Goal: Information Seeking & Learning: Find specific fact

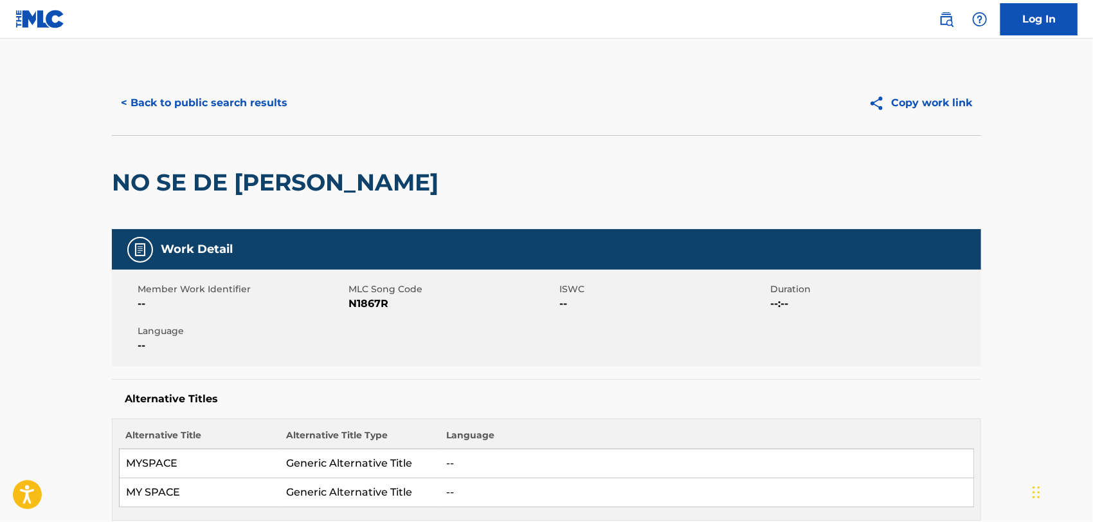
click at [248, 96] on button "< Back to public search results" at bounding box center [204, 103] width 185 height 32
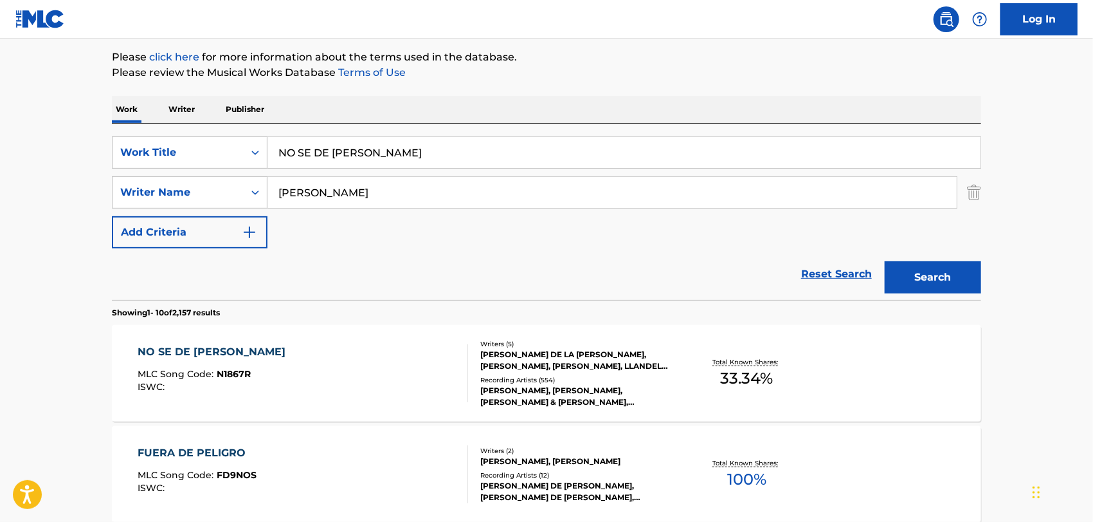
drag, startPoint x: 370, startPoint y: 152, endPoint x: 0, endPoint y: 143, distance: 370.5
click at [137, 155] on div "SearchWithCriteriaa067c4d3-e930-4d75-b60f-c5219d07a8b7 Work Title NO SE DE [PER…" at bounding box center [546, 152] width 869 height 32
paste input "EL DOCTOR"
type input "EL DOCTOR"
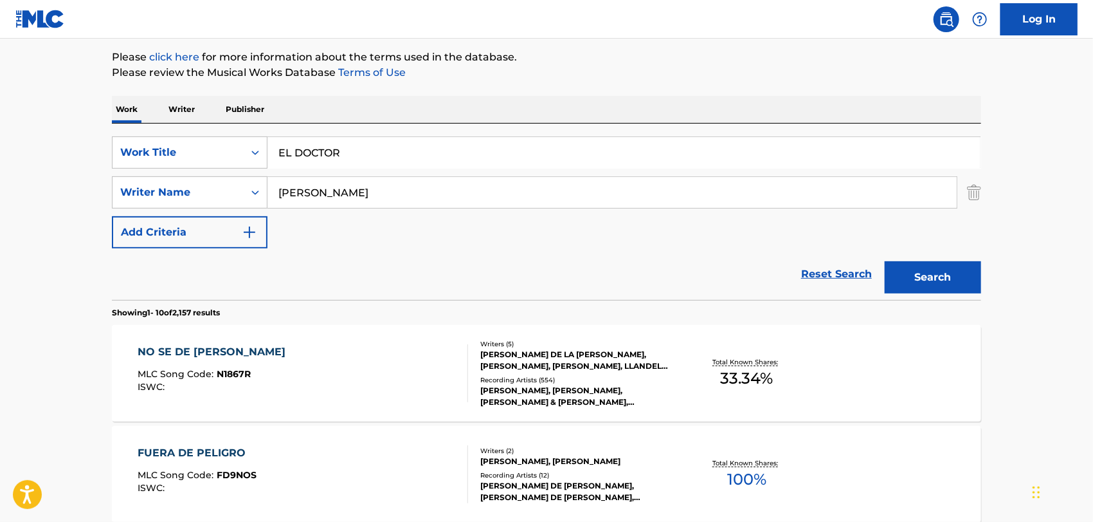
drag, startPoint x: 319, startPoint y: 201, endPoint x: 0, endPoint y: 198, distance: 319.0
paste input "go"
type input "[GEOGRAPHIC_DATA]"
click at [885, 261] on button "Search" at bounding box center [933, 277] width 96 height 32
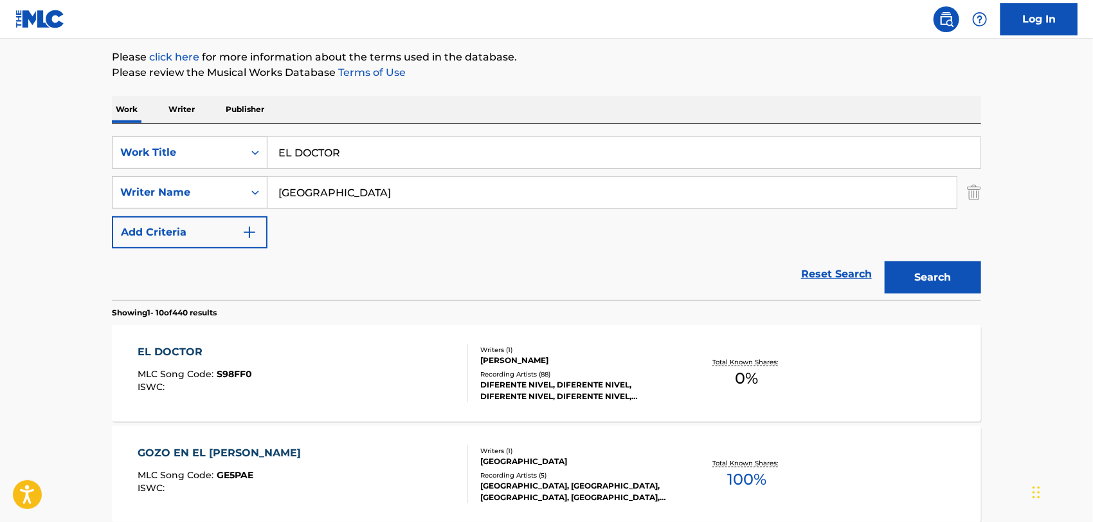
click at [379, 381] on div "EL DOCTOR MLC Song Code : S98FF0 ISWC :" at bounding box center [303, 373] width 331 height 58
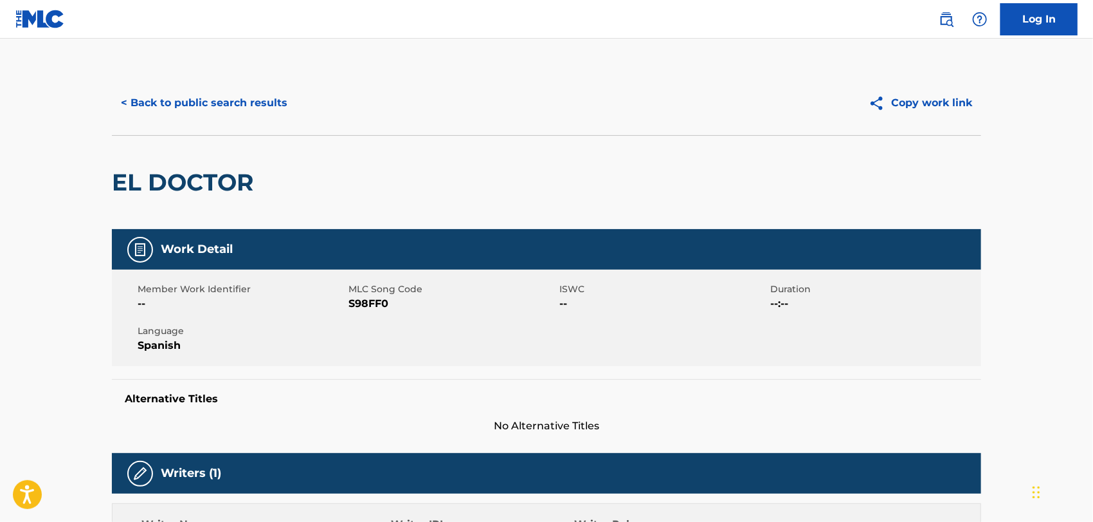
click at [233, 107] on button "< Back to public search results" at bounding box center [204, 103] width 185 height 32
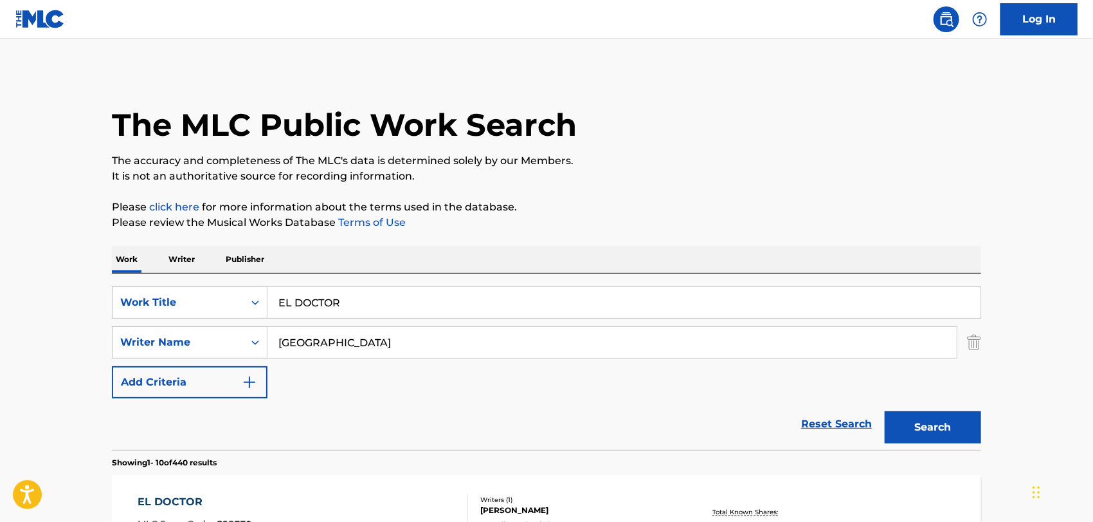
drag, startPoint x: 370, startPoint y: 309, endPoint x: 0, endPoint y: 305, distance: 370.5
paste input "SPANISH MOON"
type input "SPANISH MOON"
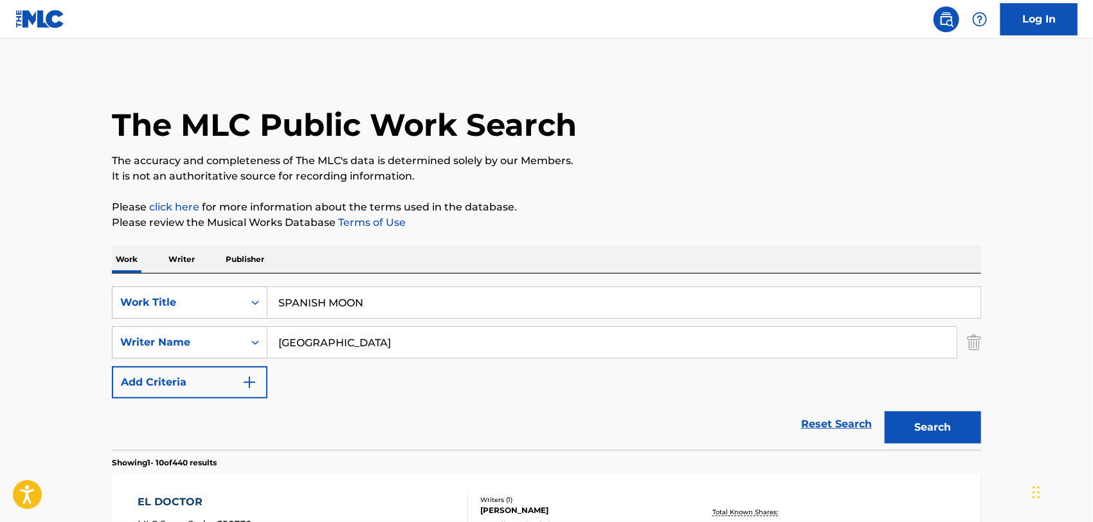
drag, startPoint x: 323, startPoint y: 332, endPoint x: 0, endPoint y: 329, distance: 322.8
paste input "[PERSON_NAME]"
type input "[PERSON_NAME]"
click at [885, 411] on button "Search" at bounding box center [933, 427] width 96 height 32
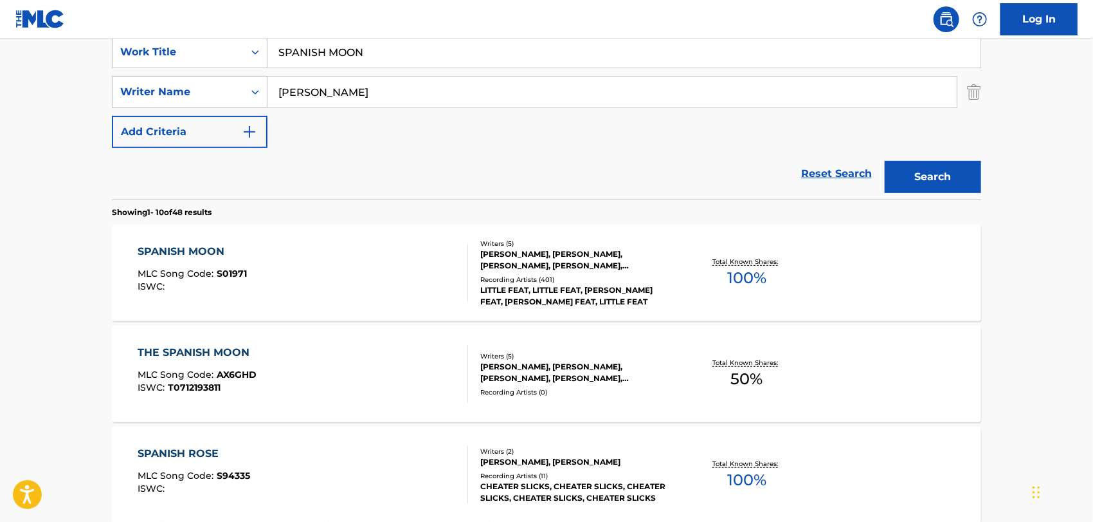
scroll to position [357, 0]
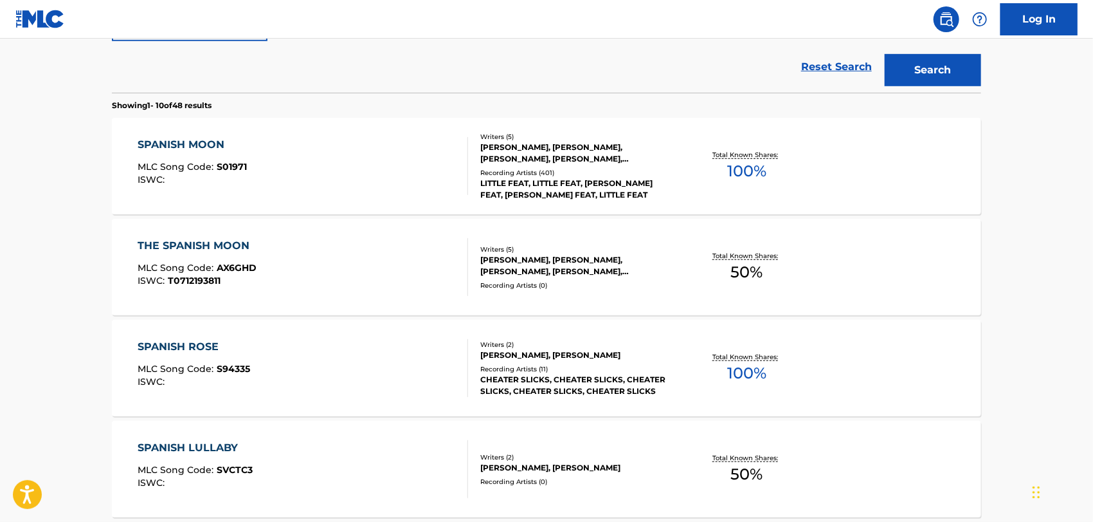
click at [407, 177] on div "SPANISH MOON MLC Song Code : S01971 ISWC :" at bounding box center [303, 166] width 331 height 58
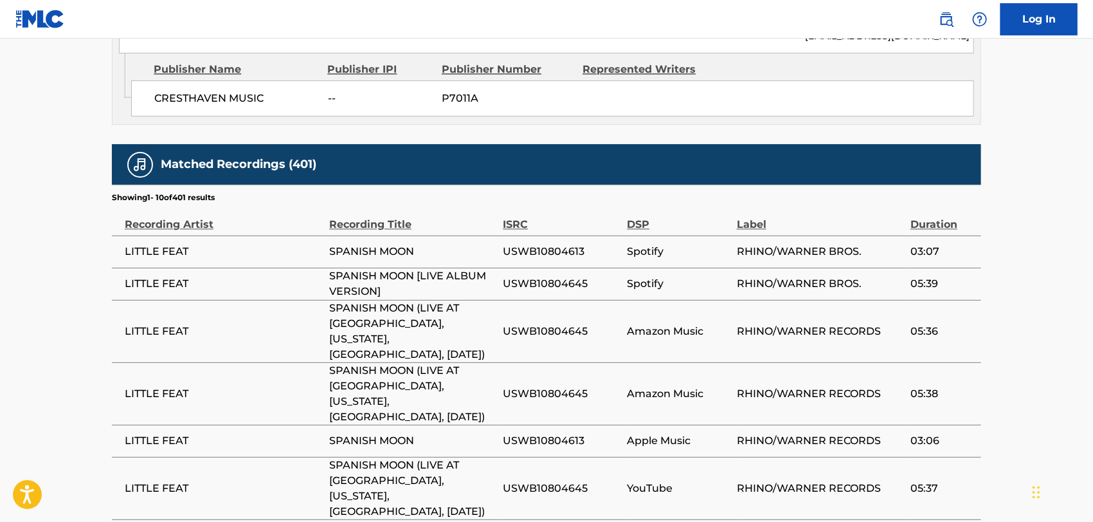
scroll to position [1429, 0]
